Goal: Information Seeking & Learning: Learn about a topic

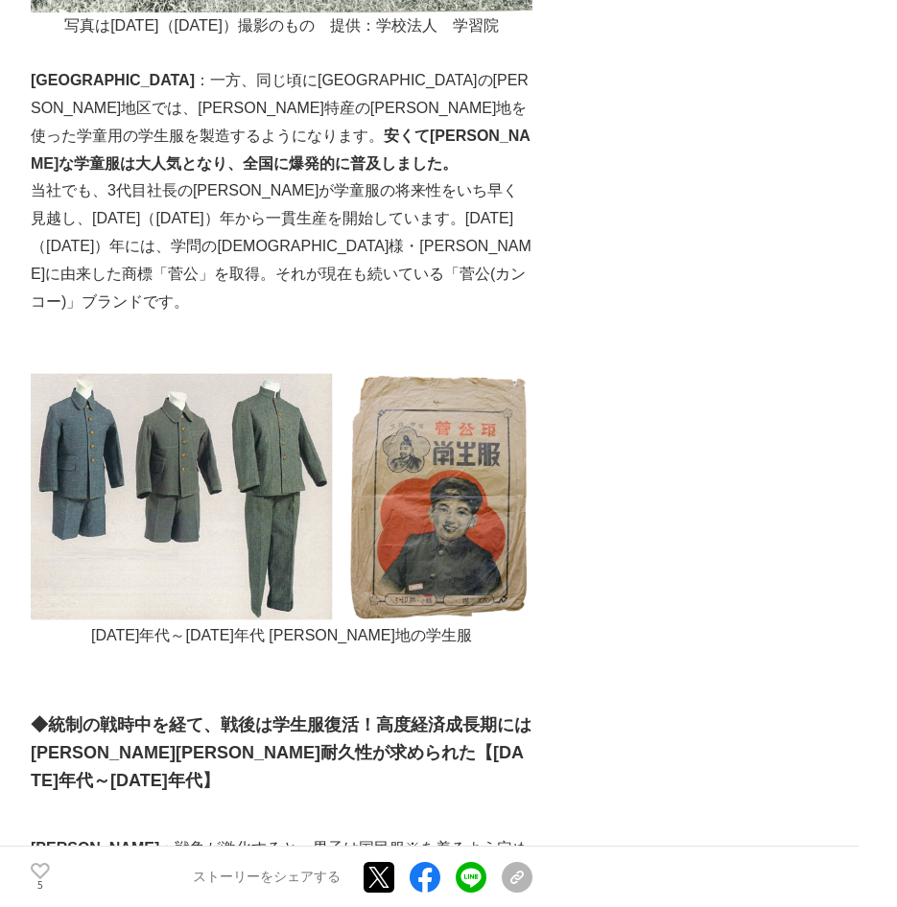
scroll to position [1854, 0]
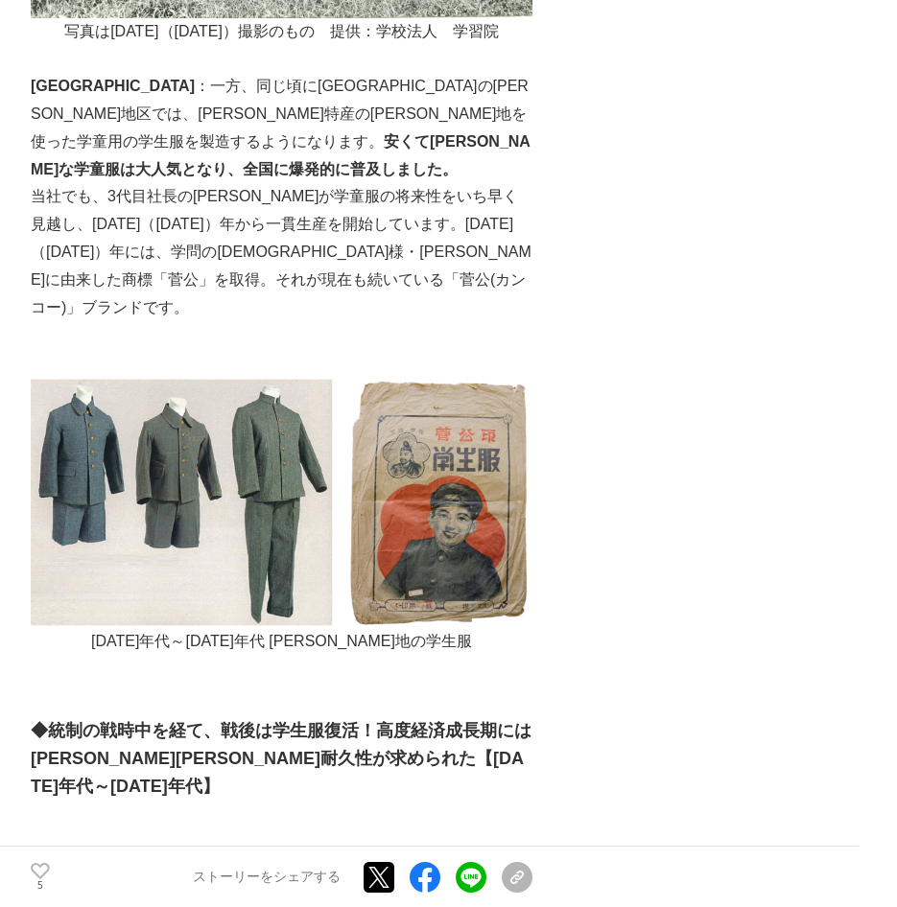
click at [420, 121] on p "[GEOGRAPHIC_DATA] ：一方、同じ頃に[GEOGRAPHIC_DATA]の[PERSON_NAME]地区では、[PERSON_NAME]特産の[…" at bounding box center [282, 128] width 502 height 110
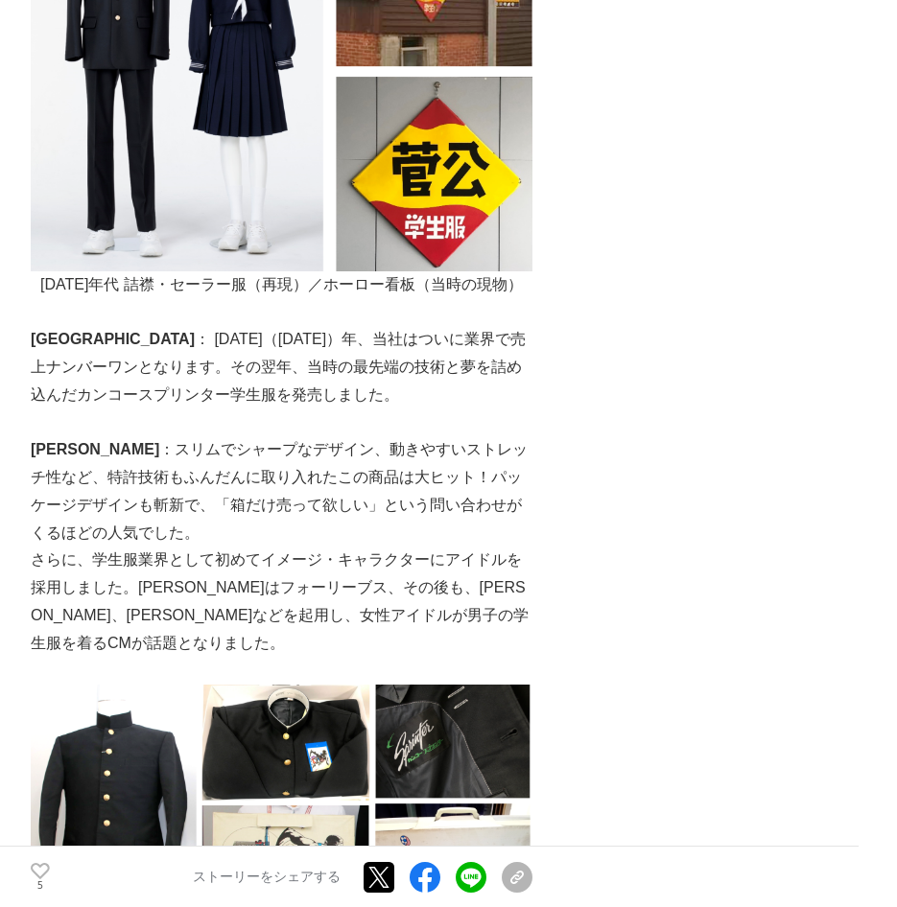
scroll to position [3325, 0]
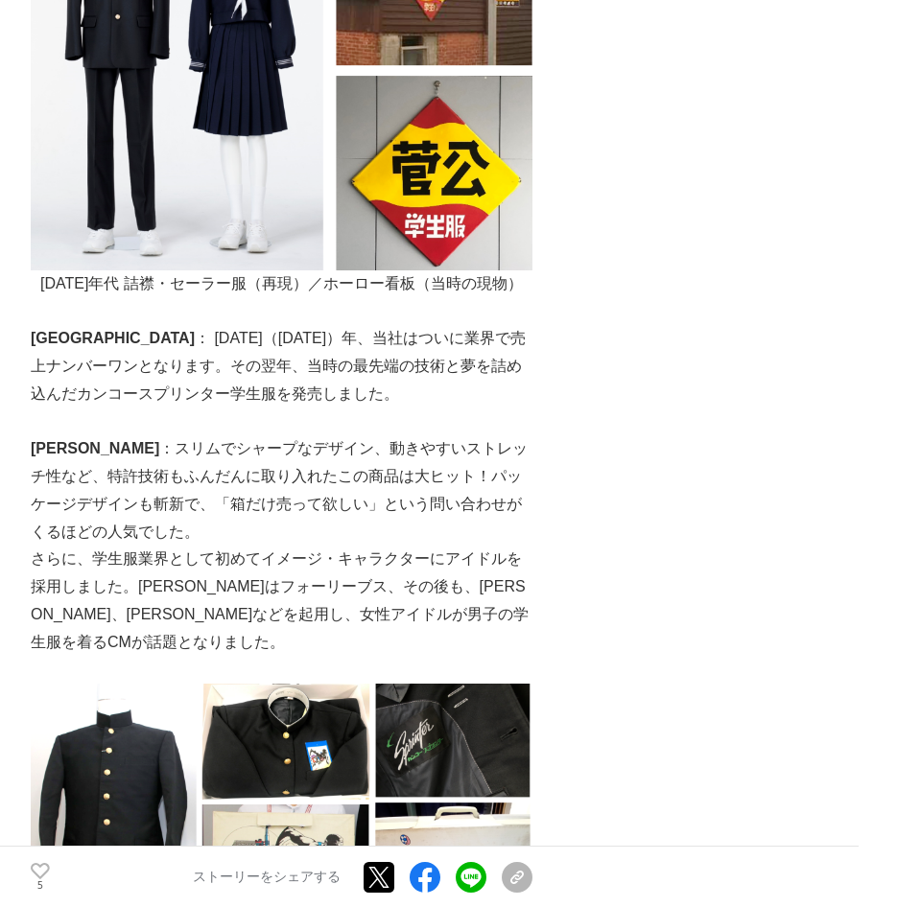
click at [282, 715] on img at bounding box center [282, 807] width 502 height 246
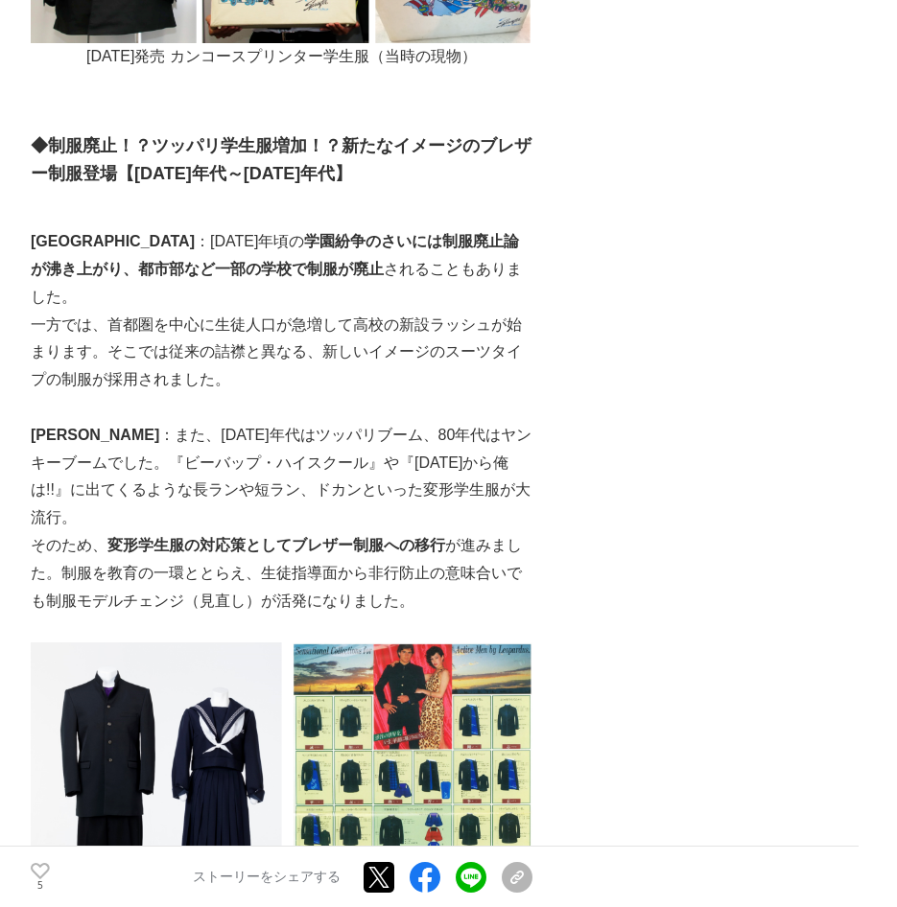
scroll to position [4220, 0]
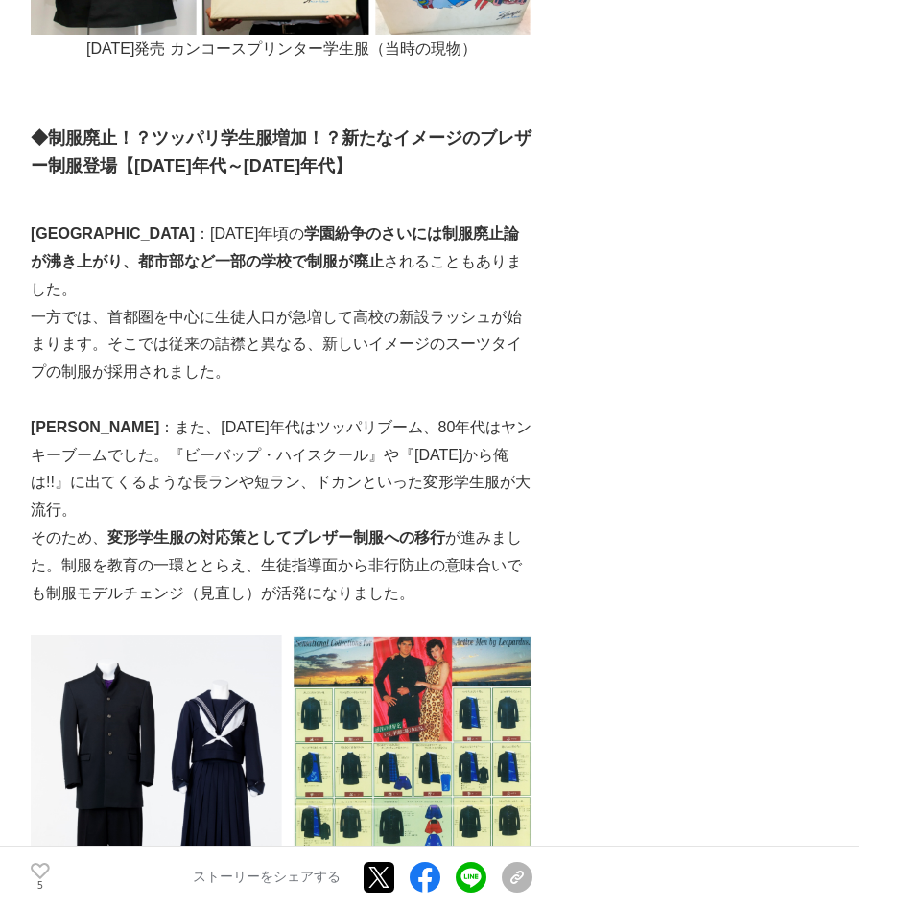
click at [109, 635] on img at bounding box center [282, 805] width 502 height 340
drag, startPoint x: 129, startPoint y: 595, endPoint x: 117, endPoint y: 472, distance: 123.4
click at [117, 635] on img at bounding box center [282, 805] width 502 height 340
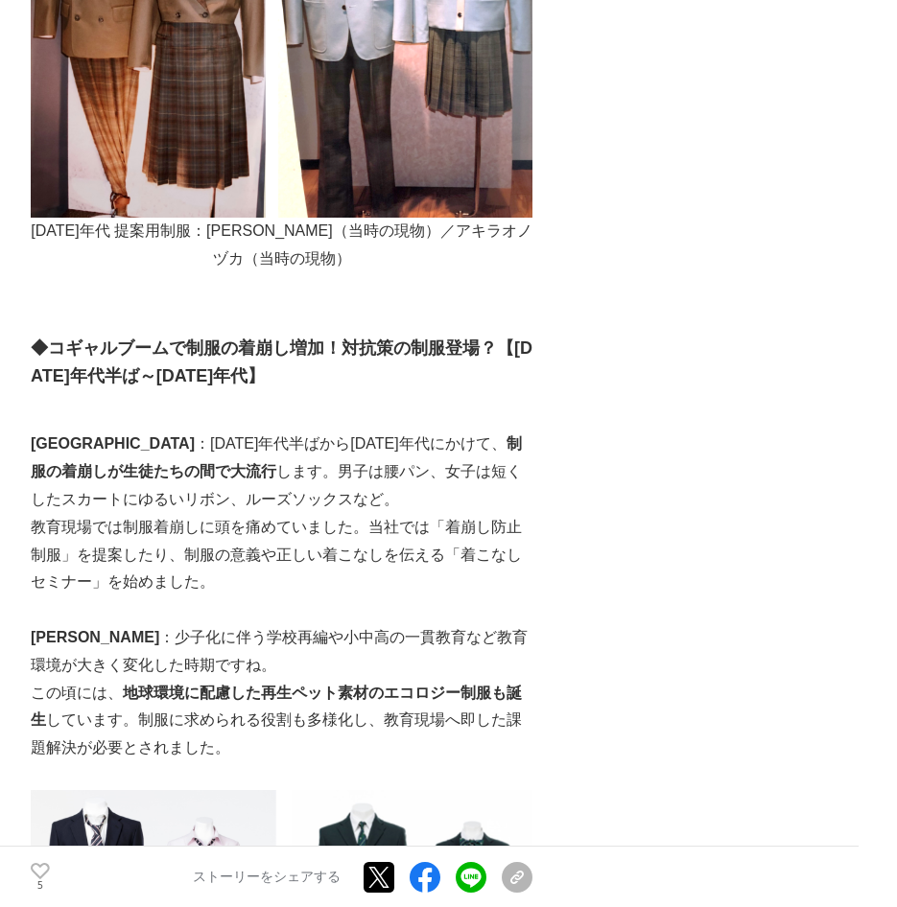
scroll to position [5946, 0]
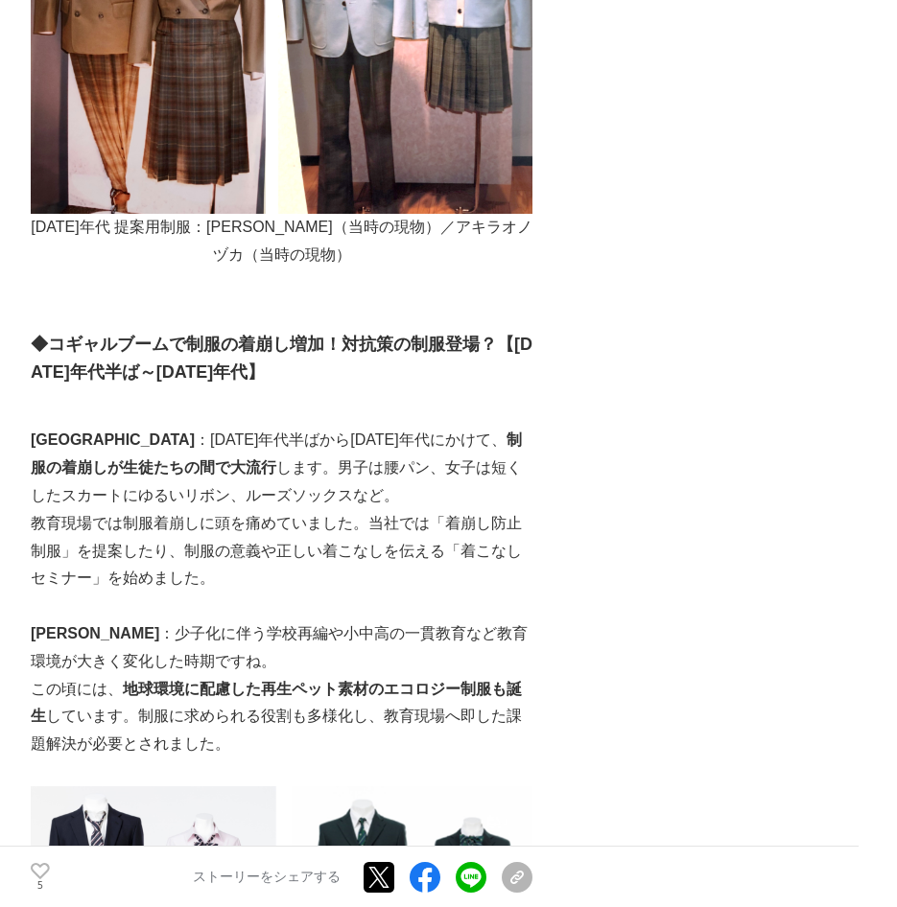
click at [490, 427] on p "[PERSON_NAME] ：[DATE]年代半ばから[DATE]年代にかけて、 制服の着崩しが生徒たちの間で大流行 します。男子は腰パン、女子は短くしたスカ…" at bounding box center [282, 468] width 502 height 82
drag, startPoint x: 1, startPoint y: 252, endPoint x: 16, endPoint y: 254, distance: 15.5
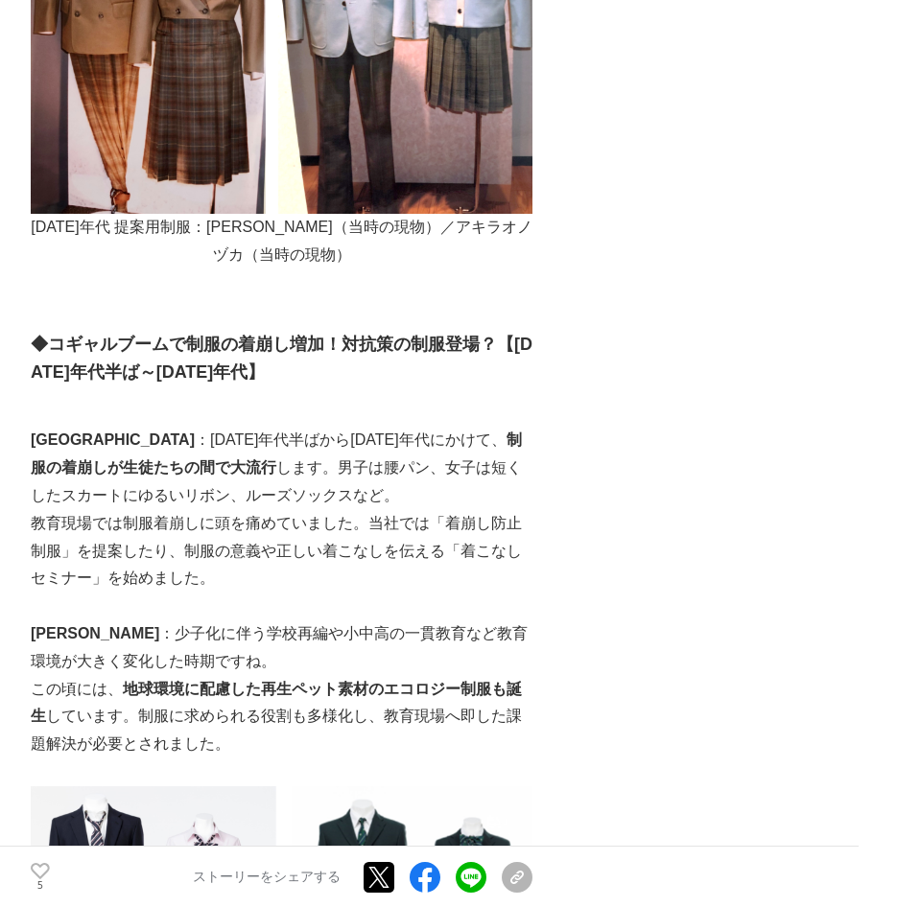
click at [33, 510] on p "教育現場では制服着崩しに頭を痛めていました。当社では「着崩し防止制服」を提案したり、制服の意義や正しい着こなしを伝える「着こなしセミナー」を始めました。" at bounding box center [282, 551] width 502 height 82
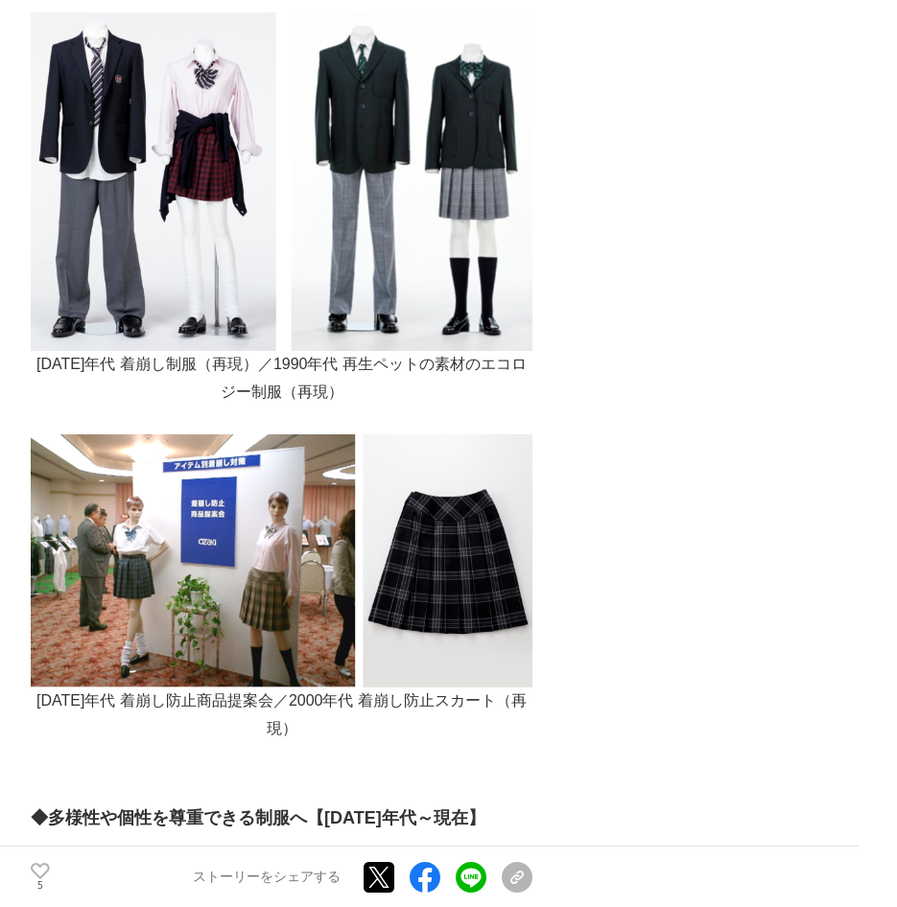
scroll to position [7097, 0]
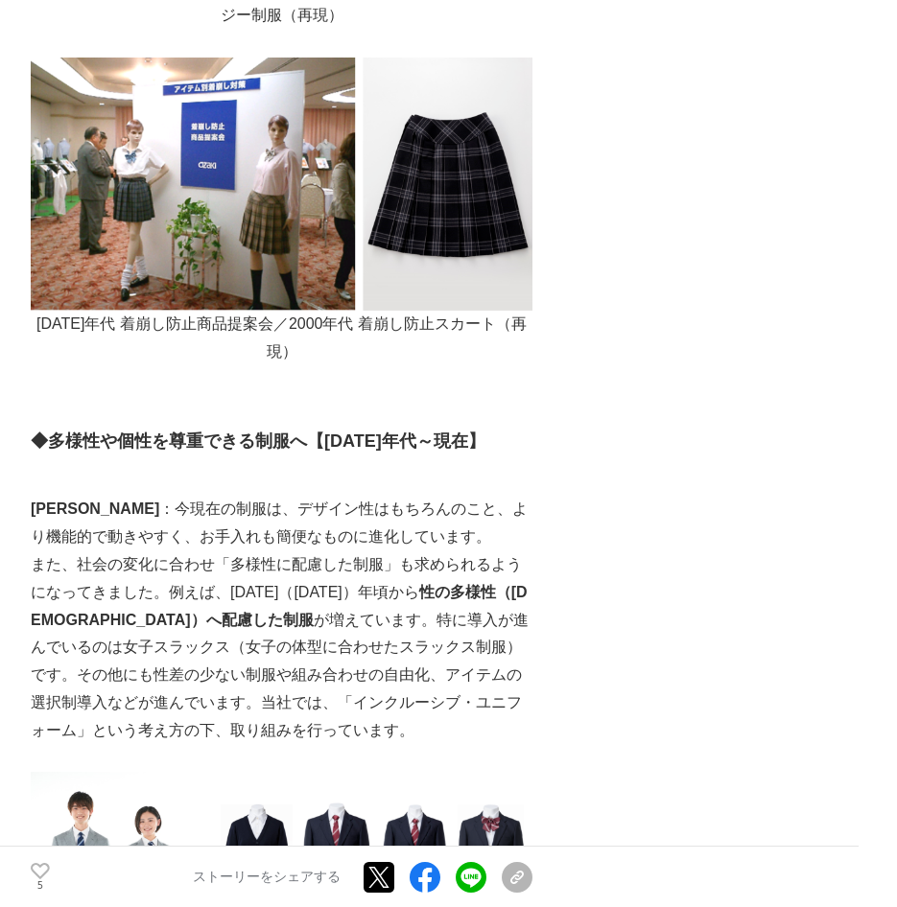
drag, startPoint x: 260, startPoint y: 503, endPoint x: 82, endPoint y: 399, distance: 206.3
click at [82, 551] on p "また、社会の変化に合わせ「多様性に配慮した制服」も求められるようになってきました。例えば、[DATE]（[DATE]）年頃から 性の多様性（[DEMOGRAP…" at bounding box center [282, 648] width 502 height 194
click at [361, 772] on img at bounding box center [282, 906] width 502 height 269
click at [333, 772] on img at bounding box center [282, 906] width 502 height 269
drag, startPoint x: 334, startPoint y: 437, endPoint x: 309, endPoint y: 445, distance: 26.1
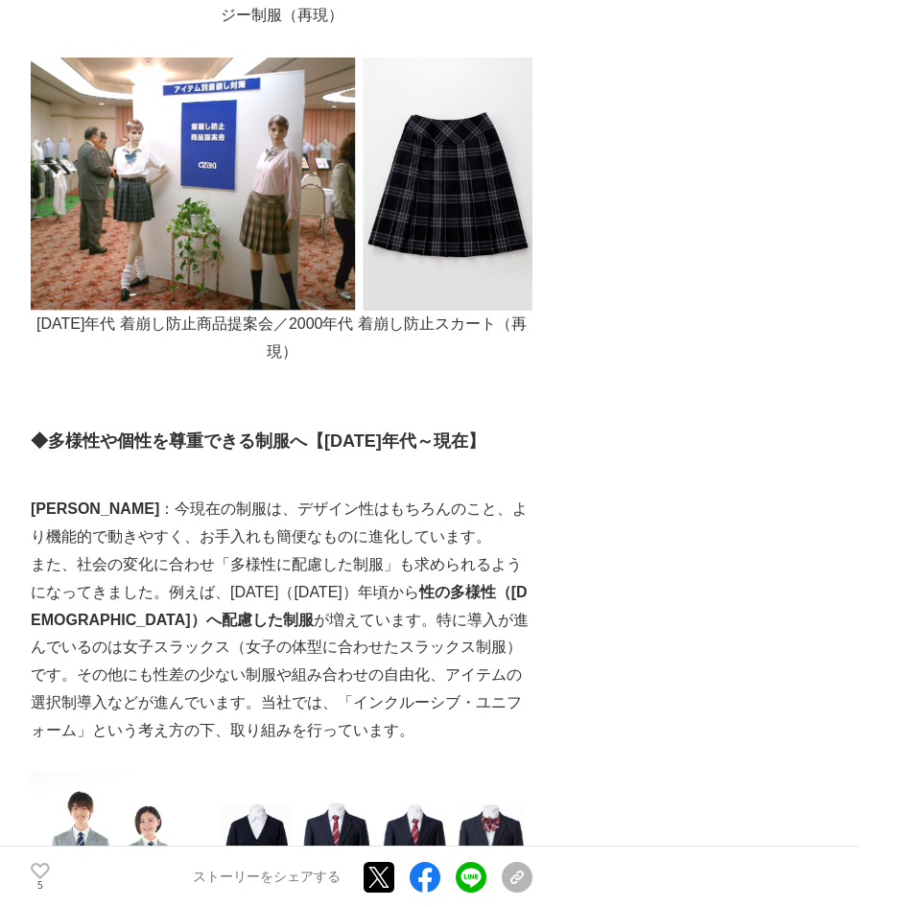
click at [333, 551] on p "また、社会の変化に合わせ「多様性に配慮した制服」も求められるようになってきました。例えば、[DATE]（[DATE]）年頃から 性の多様性（[DEMOGRAP…" at bounding box center [282, 648] width 502 height 194
click at [364, 772] on img at bounding box center [282, 906] width 502 height 269
click at [320, 745] on p at bounding box center [282, 759] width 502 height 28
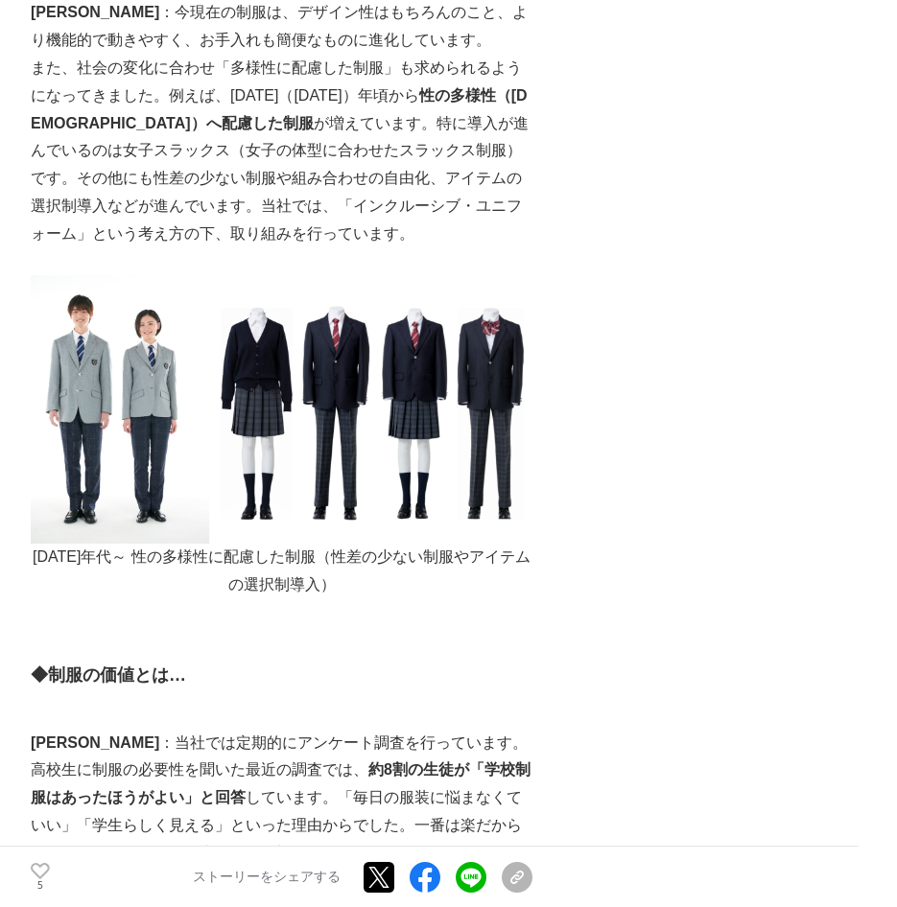
scroll to position [7929, 0]
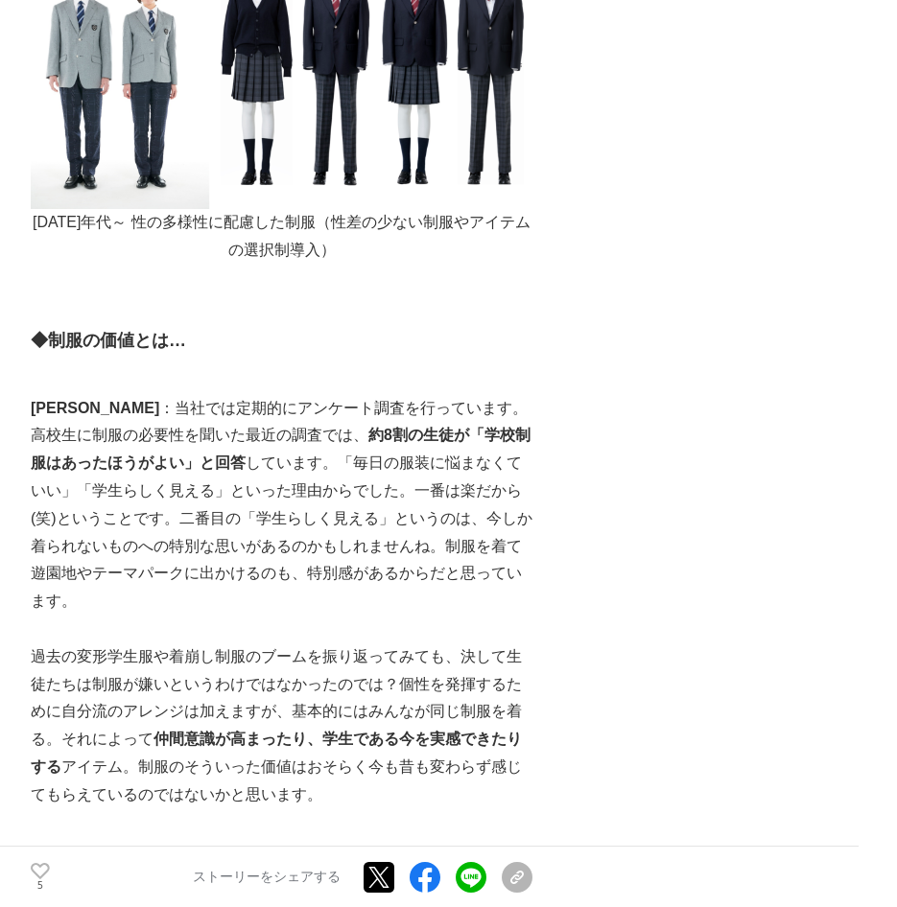
click at [31, 644] on p "過去の変形学生服や着崩し制服のブームを振り返ってみても、決して生徒たちは制服が嫌いというわけではなかったのでは？個性を発揮するために自分流のアレンジは加えます…" at bounding box center [282, 727] width 502 height 166
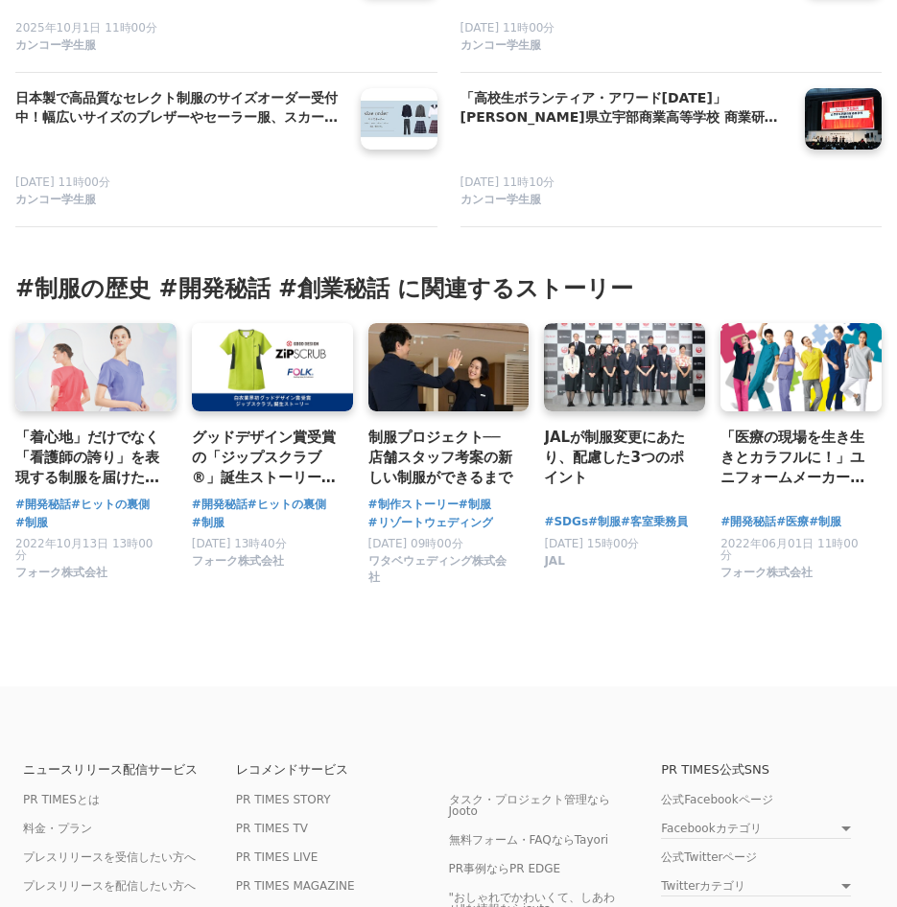
scroll to position [10873, 0]
